Goal: Task Accomplishment & Management: Manage account settings

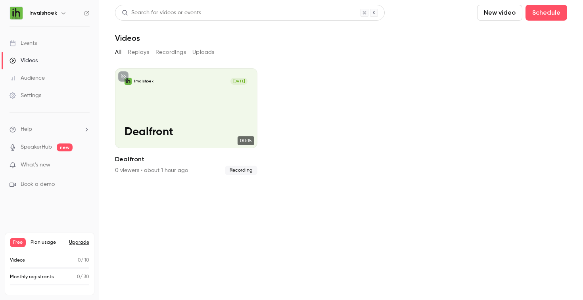
click at [488, 12] on button "New video" at bounding box center [499, 13] width 45 height 16
click at [501, 33] on div "Record" at bounding box center [529, 35] width 60 height 8
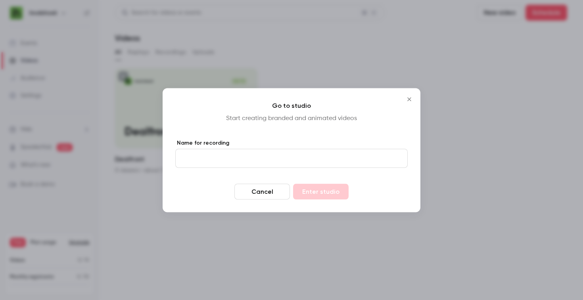
click at [269, 155] on input "Name for recording" at bounding box center [291, 158] width 232 height 19
type input "**********"
click at [312, 190] on button "Enter studio" at bounding box center [321, 192] width 56 height 16
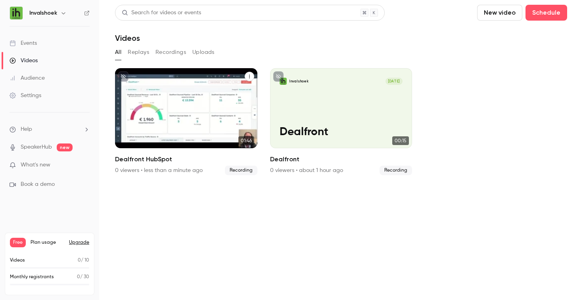
click at [250, 77] on icon "Dealfront HubSpot" at bounding box center [249, 76] width 5 height 5
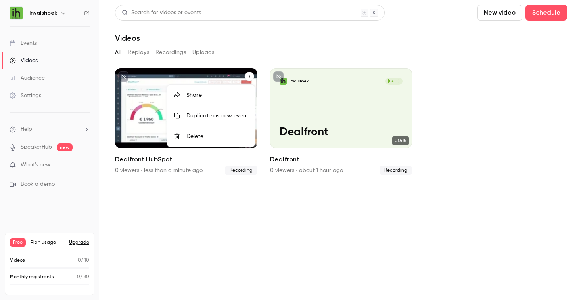
click at [225, 134] on div "Delete" at bounding box center [217, 137] width 62 height 8
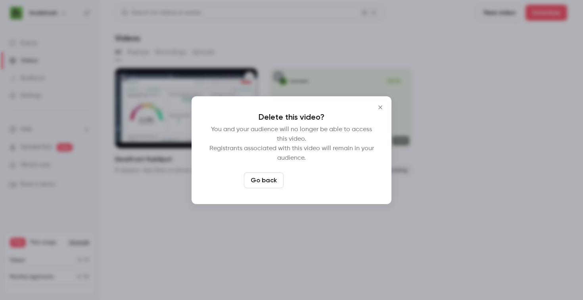
click at [315, 180] on button "Delete video" at bounding box center [313, 181] width 53 height 16
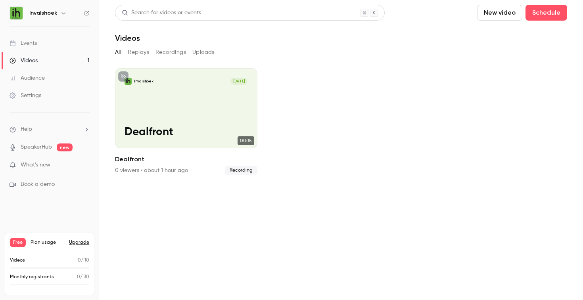
click at [495, 13] on button "New video" at bounding box center [499, 13] width 45 height 16
click at [499, 34] on div "Record" at bounding box center [529, 35] width 60 height 8
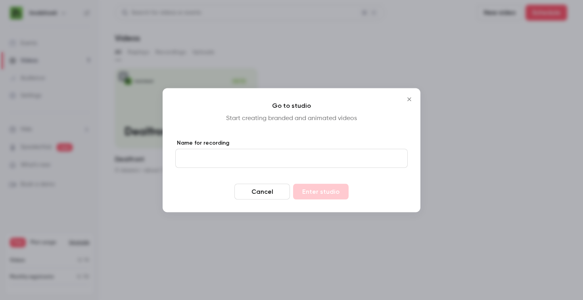
click at [301, 161] on input "Name for recording" at bounding box center [291, 158] width 232 height 19
type input "**********"
click at [329, 195] on button "Enter studio" at bounding box center [321, 192] width 56 height 16
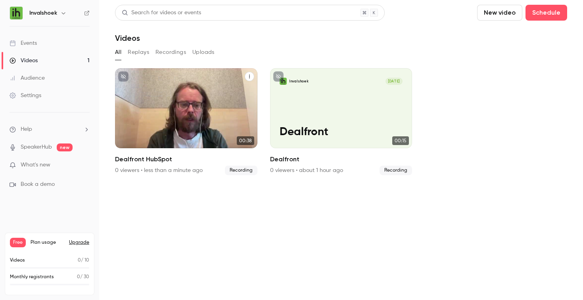
click at [250, 76] on icon "Dealfront HubSpot" at bounding box center [249, 76] width 5 height 5
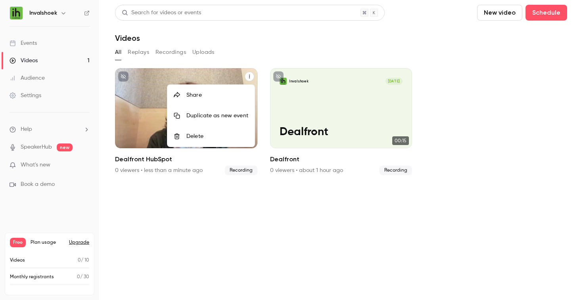
click at [216, 134] on div "Delete" at bounding box center [217, 137] width 62 height 8
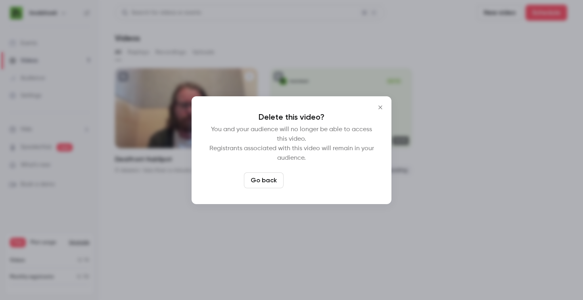
click at [312, 180] on button "Delete video" at bounding box center [313, 181] width 53 height 16
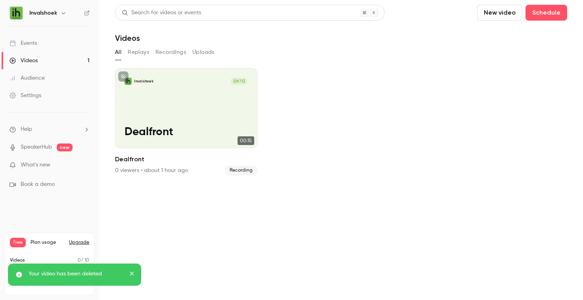
click at [496, 15] on button "New video" at bounding box center [499, 13] width 45 height 16
click at [504, 30] on li "Record" at bounding box center [523, 34] width 86 height 21
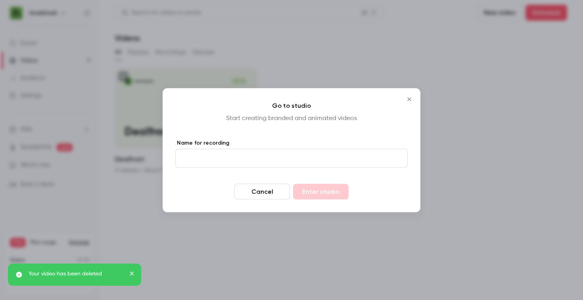
click at [326, 158] on input "Name for recording" at bounding box center [291, 158] width 232 height 19
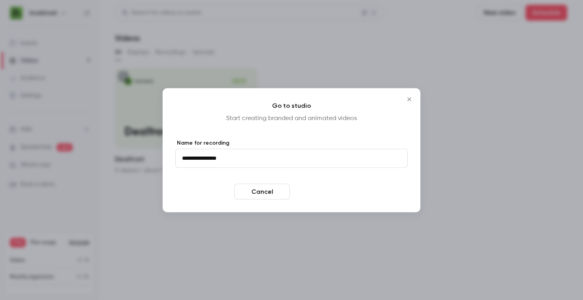
type input "**********"
click at [323, 190] on button "Enter studio" at bounding box center [321, 192] width 56 height 16
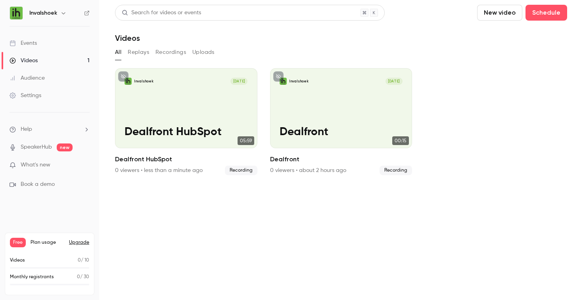
click at [488, 145] on ul "Invalshoek [DATE] Dealfront HubSpot 05:59 Dealfront HubSpot 0 viewers • less th…" at bounding box center [341, 121] width 452 height 107
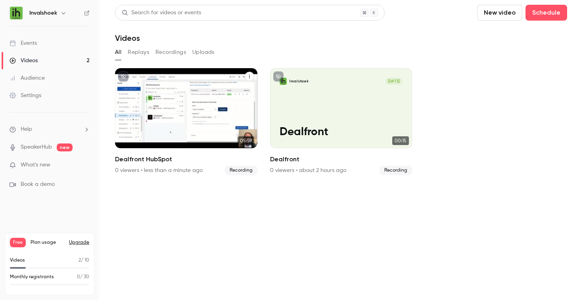
click at [247, 76] on icon "Dealfront HubSpot" at bounding box center [249, 76] width 5 height 5
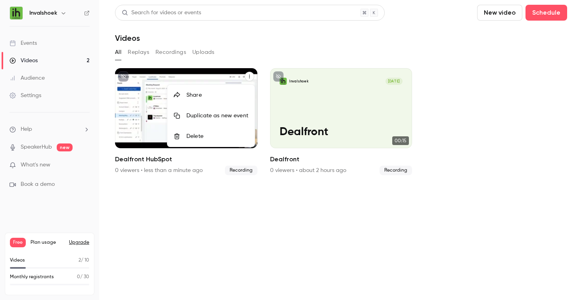
click at [215, 136] on div "Delete" at bounding box center [217, 137] width 62 height 8
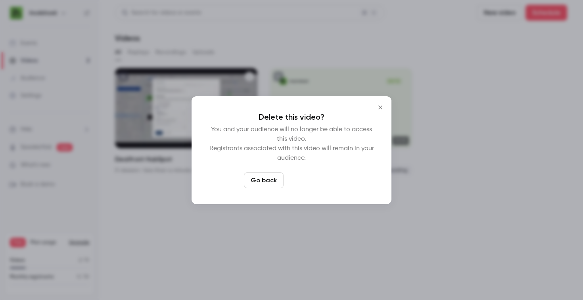
click at [308, 179] on button "Delete video" at bounding box center [313, 181] width 53 height 16
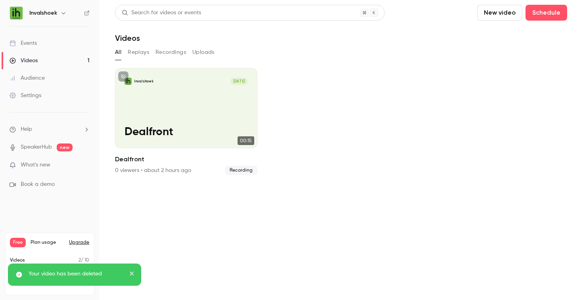
click at [495, 13] on button "New video" at bounding box center [499, 13] width 45 height 16
click at [500, 34] on div "Record" at bounding box center [529, 35] width 60 height 8
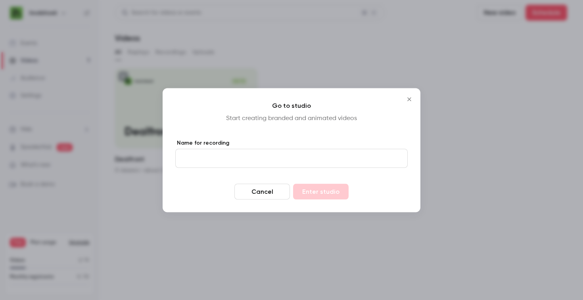
click at [327, 156] on input "Name for recording" at bounding box center [291, 158] width 232 height 19
type input "**********"
click at [329, 192] on button "Enter studio" at bounding box center [321, 192] width 56 height 16
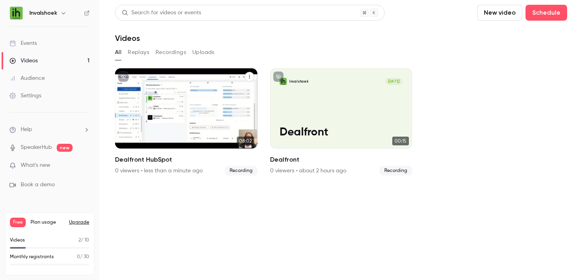
click at [180, 75] on div "Invalshoek Aug 25 Dealfront HubSpot" at bounding box center [186, 108] width 142 height 80
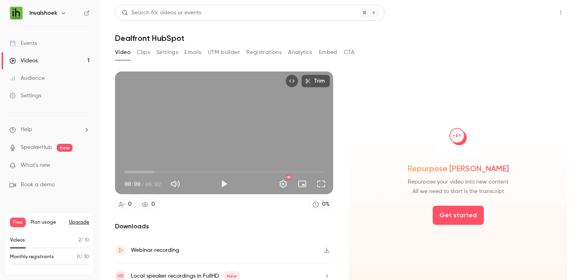
click at [521, 13] on button "Share" at bounding box center [532, 13] width 31 height 16
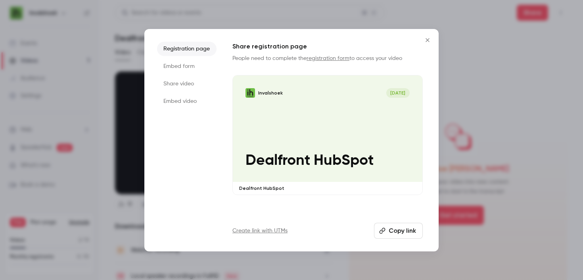
click at [193, 86] on li "Share video" at bounding box center [187, 84] width 60 height 14
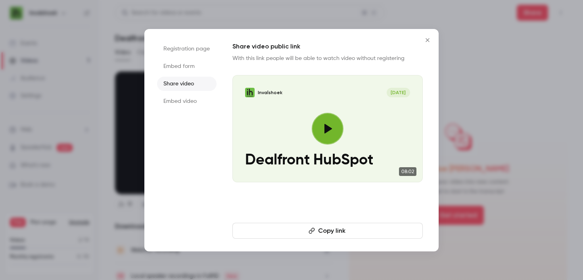
click at [426, 39] on icon "Close" at bounding box center [428, 40] width 10 height 6
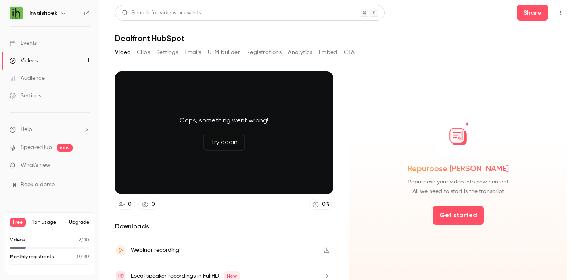
click at [558, 14] on icon "Top Bar Actions" at bounding box center [561, 13] width 6 height 6
click at [556, 14] on div at bounding box center [291, 140] width 583 height 280
click at [226, 139] on button "Try again" at bounding box center [224, 142] width 41 height 16
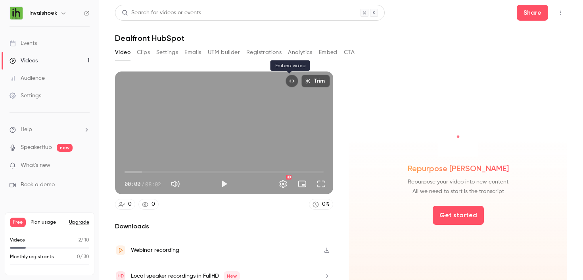
click at [290, 81] on icon "Embed video" at bounding box center [292, 81] width 6 height 6
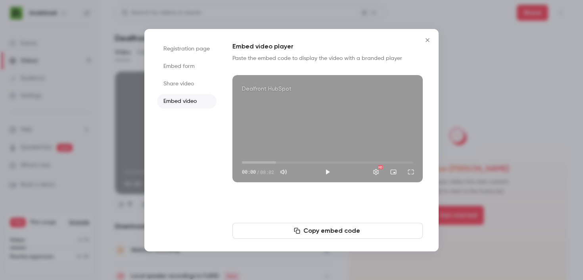
click at [426, 39] on icon "Close" at bounding box center [428, 40] width 10 height 6
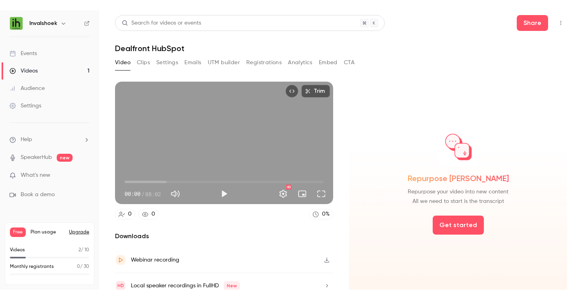
scroll to position [7, 0]
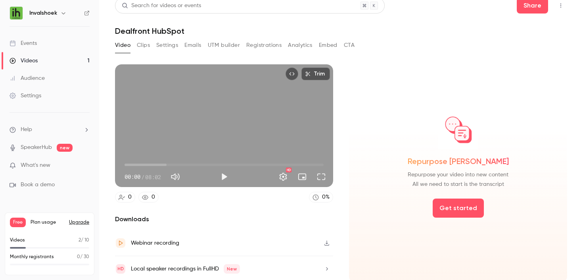
click at [259, 241] on div "Webinar recording" at bounding box center [224, 243] width 218 height 26
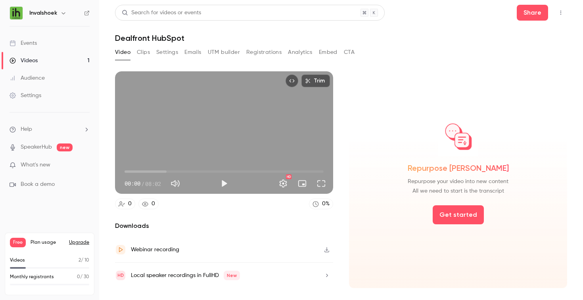
scroll to position [0, 0]
click at [319, 82] on button "Trim" at bounding box center [316, 81] width 29 height 13
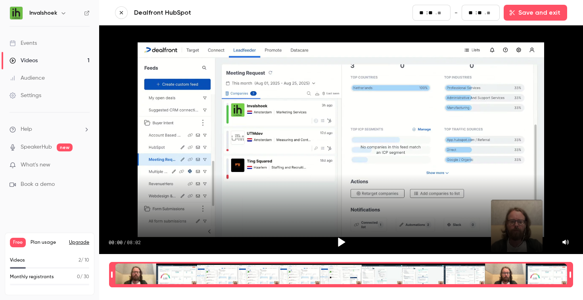
click at [119, 11] on icon "button" at bounding box center [122, 13] width 6 height 6
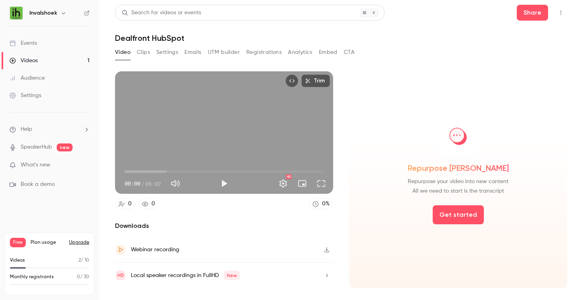
click at [327, 276] on icon "button" at bounding box center [327, 275] width 2 height 3
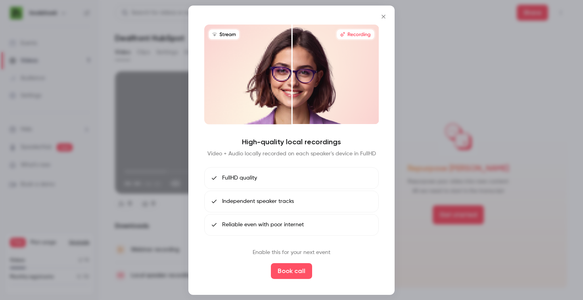
click at [382, 18] on icon "Close" at bounding box center [384, 17] width 4 height 4
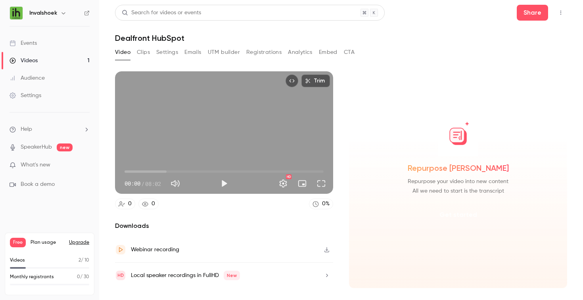
click at [457, 212] on button "Get started" at bounding box center [458, 215] width 51 height 19
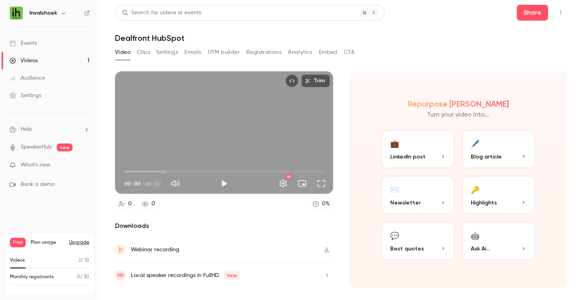
click at [496, 140] on button "🖊️ Blog article" at bounding box center [498, 149] width 74 height 40
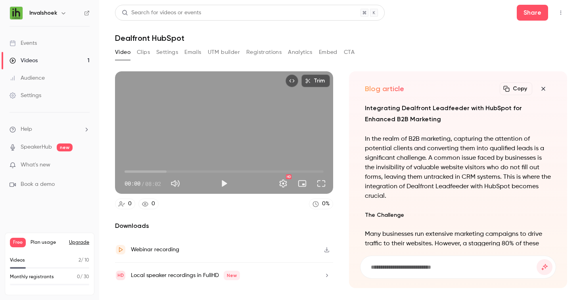
scroll to position [-736, 0]
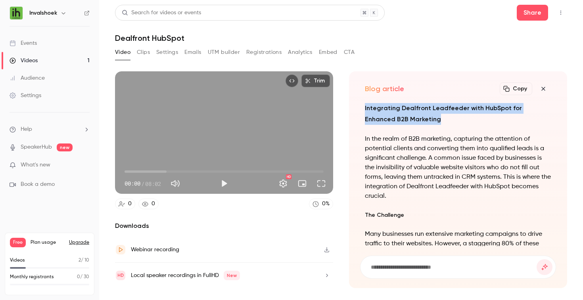
drag, startPoint x: 413, startPoint y: 119, endPoint x: 364, endPoint y: 110, distance: 50.0
click at [364, 110] on div "Integrating Dealfront Leadfeeder with HubSpot for Enhanced B2B Marketing In the…" at bounding box center [458, 174] width 196 height 143
copy h3 "Integrating Dealfront Leadfeeder with HubSpot for Enhanced B2B Marketing"
click at [514, 88] on button "Copy" at bounding box center [516, 89] width 33 height 13
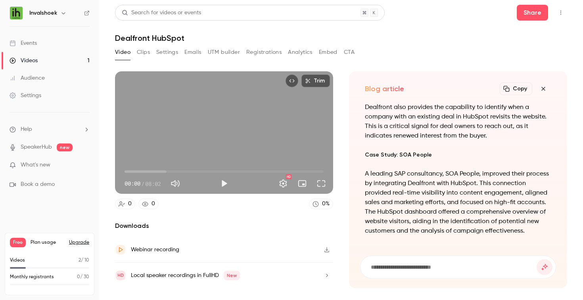
scroll to position [0, 0]
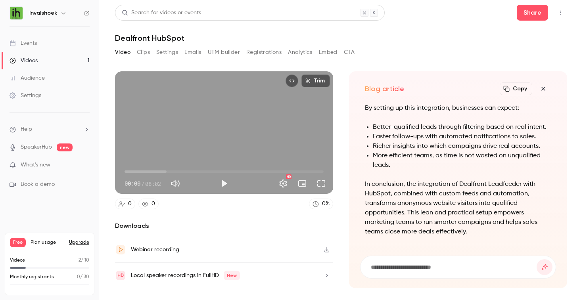
click at [141, 54] on button "Clips" at bounding box center [143, 52] width 13 height 13
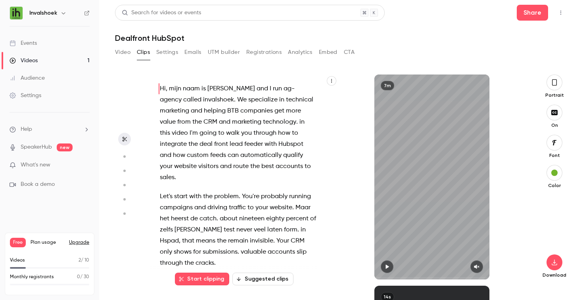
click at [164, 53] on button "Settings" at bounding box center [167, 52] width 22 height 13
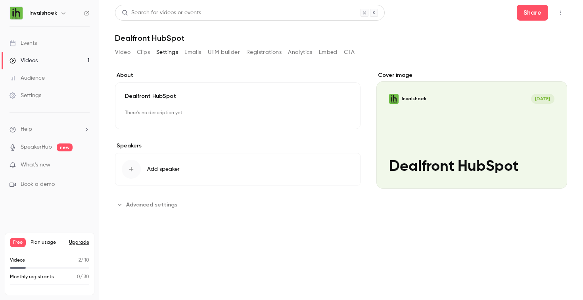
click at [133, 172] on icon "button" at bounding box center [131, 169] width 6 height 6
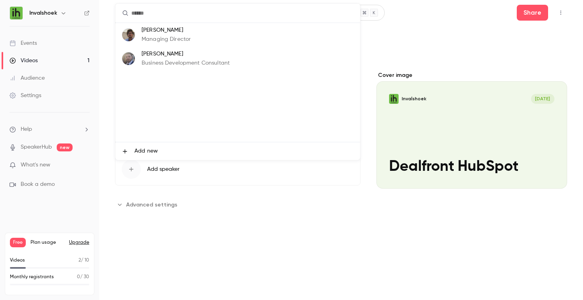
click at [165, 39] on p "Managing Director" at bounding box center [166, 39] width 49 height 8
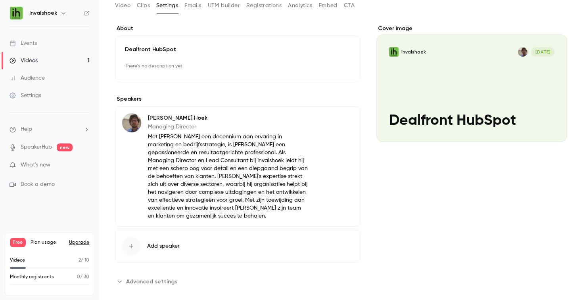
scroll to position [54, 0]
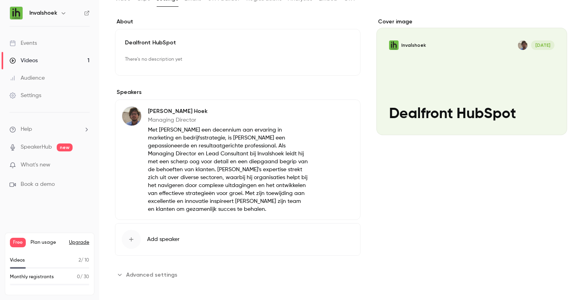
click at [337, 112] on button "Edit" at bounding box center [339, 112] width 29 height 13
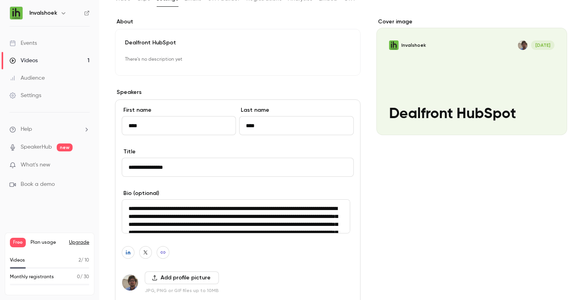
click at [272, 224] on textarea "**********" at bounding box center [236, 217] width 229 height 34
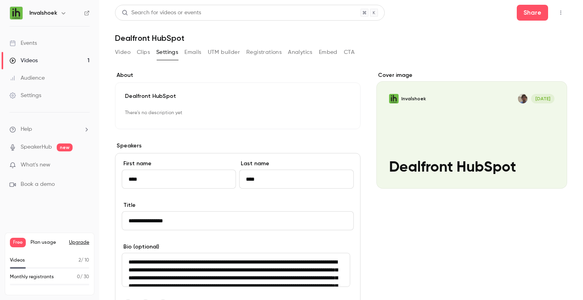
click at [27, 44] on div "Events" at bounding box center [23, 43] width 27 height 8
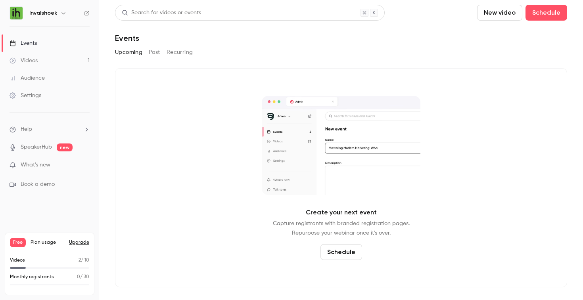
click at [32, 75] on div "Audience" at bounding box center [27, 78] width 35 height 8
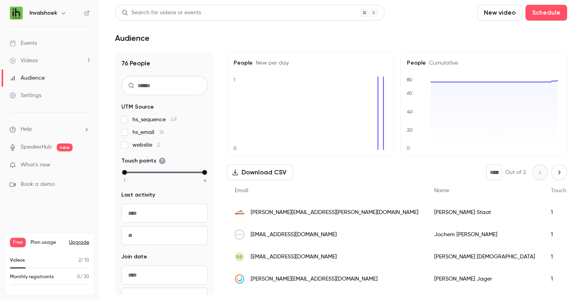
click at [32, 93] on div "Settings" at bounding box center [26, 96] width 32 height 8
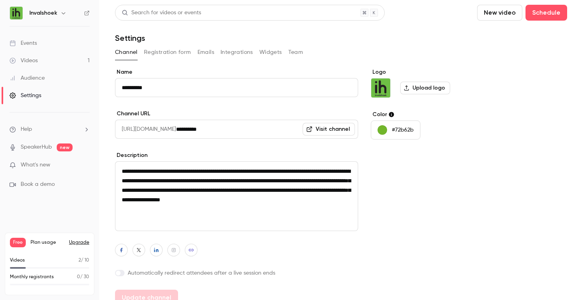
click at [234, 52] on button "Integrations" at bounding box center [237, 52] width 33 height 13
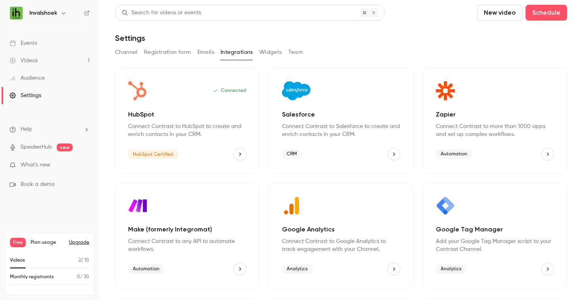
click at [272, 51] on button "Widgets" at bounding box center [270, 52] width 23 height 13
